Goal: Use online tool/utility

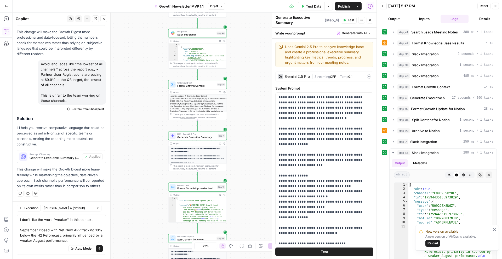
scroll to position [256, 0]
click at [20, 231] on textarea "I don't like the word "weaker" in this context: September closed with Net New A…" at bounding box center [61, 230] width 83 height 26
click at [83, 238] on textarea "I don't like the word "weaker" in this context: "September closed with Net New …" at bounding box center [61, 230] width 83 height 26
click at [78, 240] on textarea "I don't like the word "weaker" in this context: "September closed with Net New …" at bounding box center [61, 230] width 83 height 26
drag, startPoint x: 91, startPoint y: 219, endPoint x: 76, endPoint y: 220, distance: 15.2
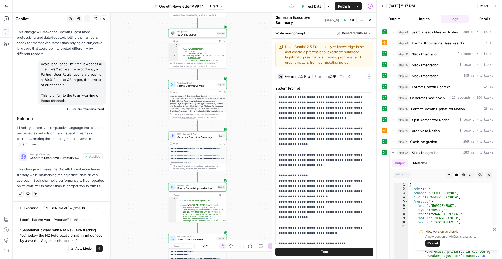
click at [76, 220] on textarea "I don't like the word "weaker" in this context: "September closed with Net New …" at bounding box center [61, 230] width 83 height 26
click at [81, 243] on textarea "I don't like the word "weaker" in the report: "September closed with Net New AR…" at bounding box center [61, 230] width 83 height 26
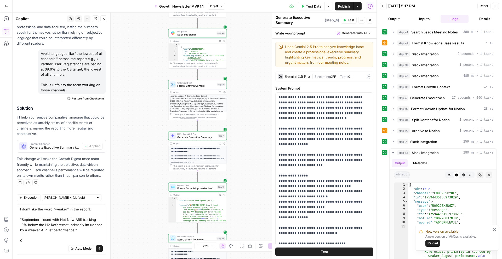
scroll to position [266, 0]
type textarea "I don't like the word "weaker" in the report: "September closed with Net New AR…"
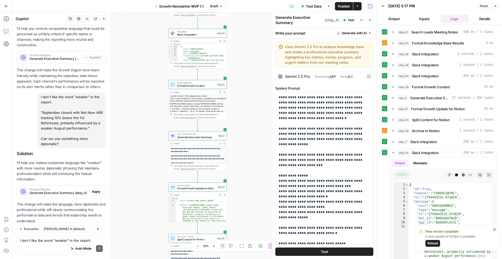
scroll to position [369, 0]
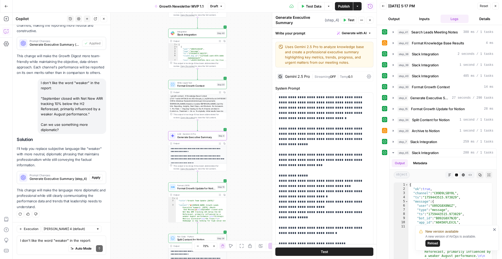
click at [63, 180] on span "Generate Executive Summary (step_4)" at bounding box center [59, 179] width 58 height 5
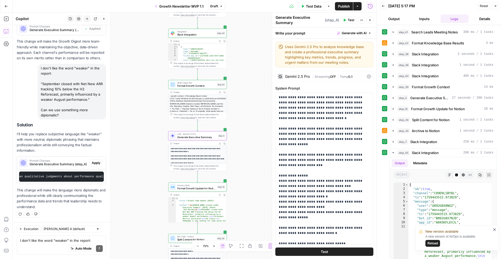
scroll to position [0, 889]
click at [100, 166] on span "Apply" at bounding box center [96, 163] width 9 height 5
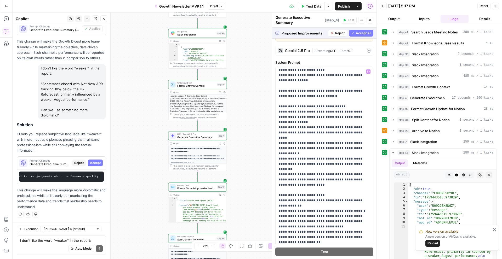
scroll to position [99, 0]
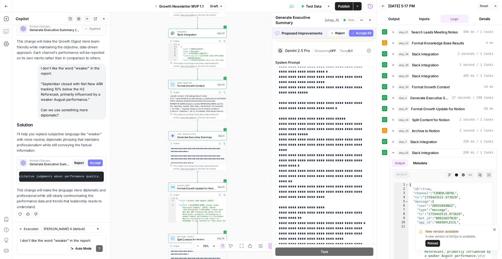
click at [364, 32] on span "Accept All" at bounding box center [363, 33] width 15 height 5
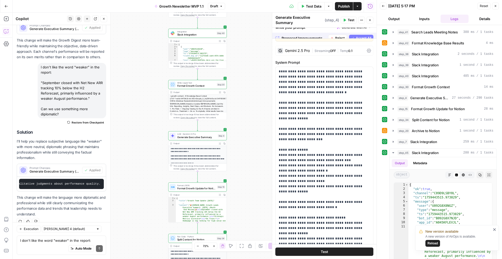
scroll to position [0, 0]
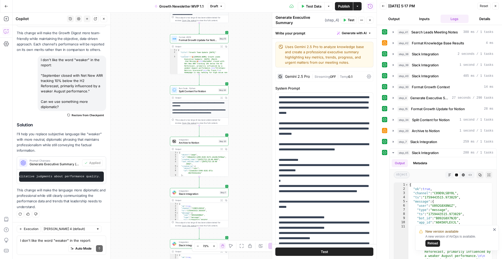
drag, startPoint x: 245, startPoint y: 158, endPoint x: 247, endPoint y: 44, distance: 114.1
click at [247, 44] on div "Workflow Input Settings Inputs Search Knowledge Base Search Leads Meeting Notes…" at bounding box center [195, 136] width 364 height 247
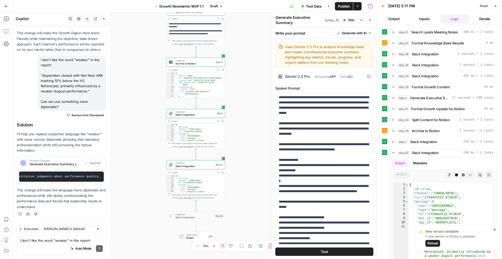
drag, startPoint x: 249, startPoint y: 157, endPoint x: 245, endPoint y: 80, distance: 77.5
click at [245, 80] on div "Workflow Input Settings Inputs Search Knowledge Base Search Leads Meeting Notes…" at bounding box center [195, 136] width 364 height 247
click at [313, 7] on span "Test Data" at bounding box center [313, 6] width 15 height 5
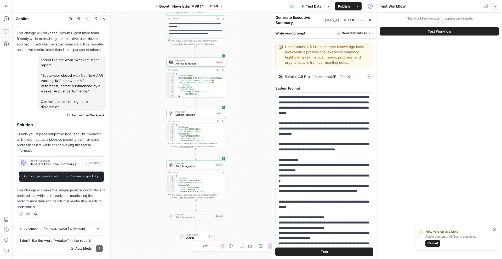
click at [422, 34] on button "Test Workflow" at bounding box center [439, 31] width 119 height 8
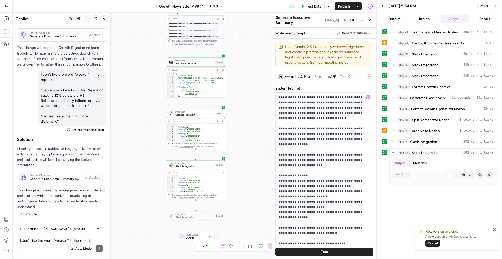
scroll to position [378, 0]
